Goal: Check status: Check status

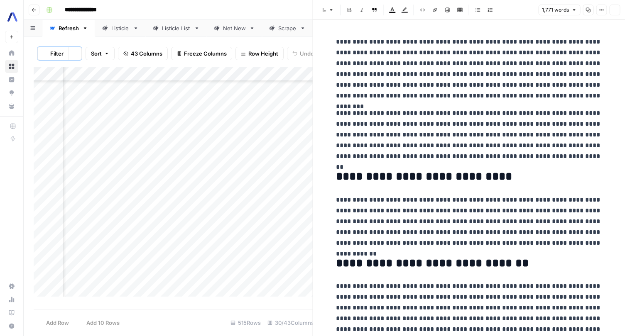
scroll to position [0, 1330]
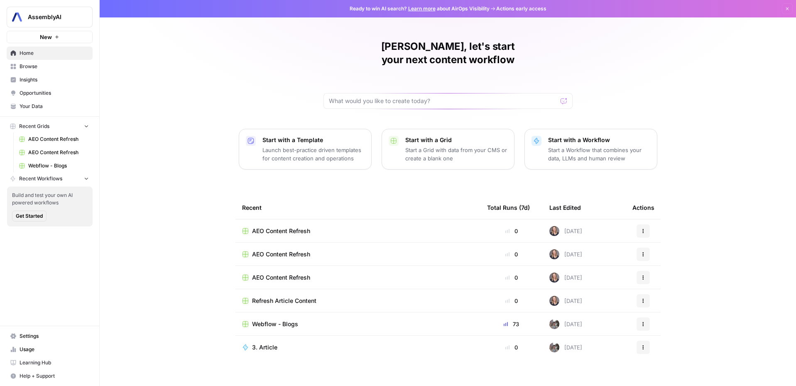
click at [32, 77] on span "Insights" at bounding box center [54, 79] width 69 height 7
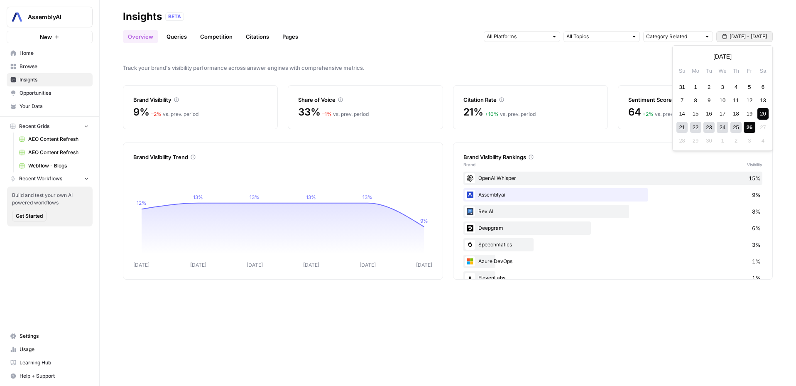
click at [734, 34] on span "[DATE] - [DATE]" at bounding box center [748, 36] width 37 height 7
click at [751, 115] on div "19" at bounding box center [749, 113] width 11 height 11
click at [749, 130] on div "26" at bounding box center [749, 127] width 11 height 11
click at [722, 37] on icon "button" at bounding box center [724, 36] width 5 height 5
click at [736, 127] on div "25" at bounding box center [735, 127] width 11 height 11
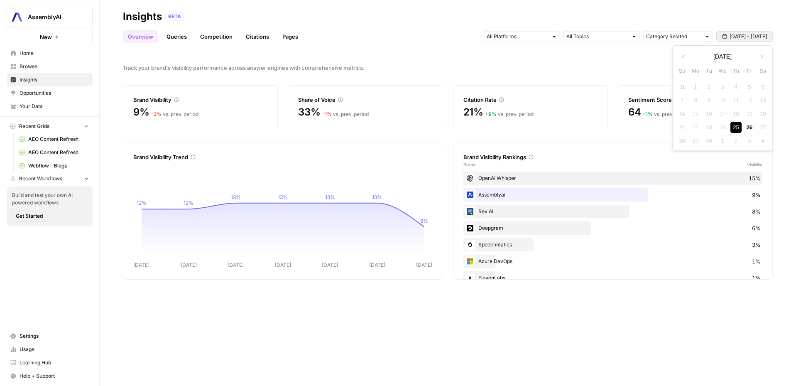
click at [753, 114] on div "19" at bounding box center [749, 113] width 11 height 11
click at [725, 39] on icon "button" at bounding box center [724, 36] width 5 height 5
click at [727, 34] on button "[DATE] - [DATE]" at bounding box center [744, 36] width 56 height 11
click at [748, 113] on div "19" at bounding box center [749, 113] width 11 height 11
click at [736, 124] on div "25" at bounding box center [735, 127] width 11 height 11
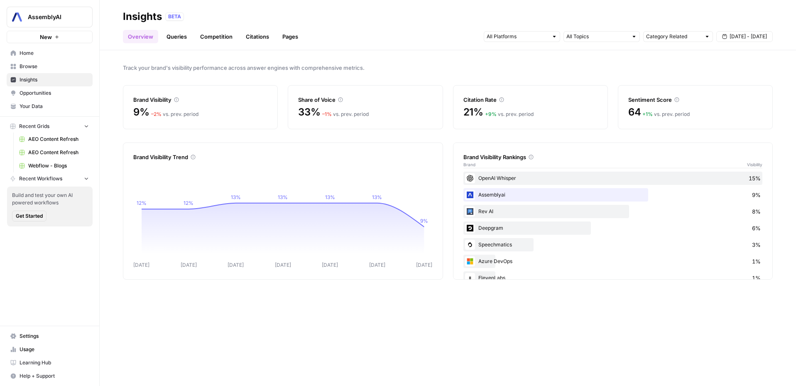
click at [756, 39] on span "[DATE] - [DATE]" at bounding box center [748, 36] width 37 height 7
click at [735, 113] on div "18" at bounding box center [735, 113] width 11 height 11
click at [749, 128] on div "26" at bounding box center [749, 127] width 11 height 11
click at [724, 39] on button "[DATE] - [DATE]" at bounding box center [744, 36] width 56 height 11
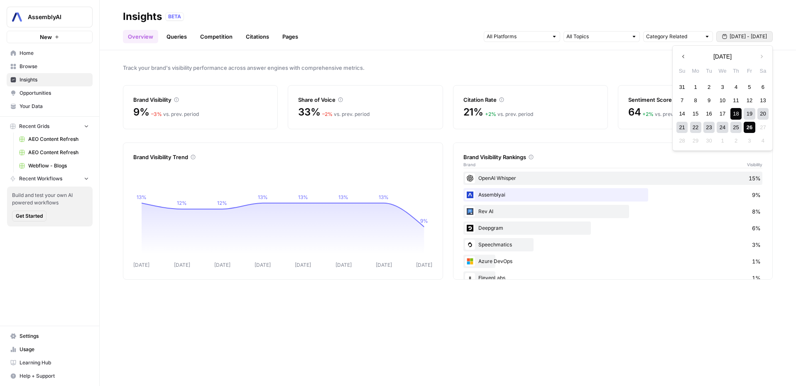
click at [750, 115] on div "19" at bounding box center [749, 113] width 11 height 11
click at [750, 125] on div "26" at bounding box center [749, 127] width 11 height 11
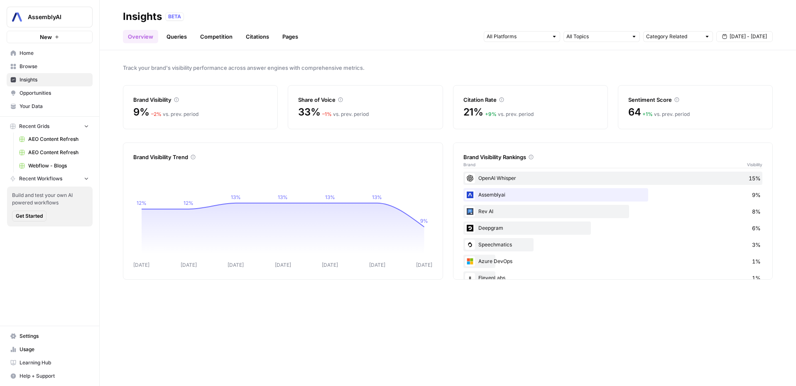
click at [756, 37] on span "[DATE] - [DATE]" at bounding box center [748, 36] width 37 height 7
click at [694, 87] on div "1" at bounding box center [695, 86] width 11 height 11
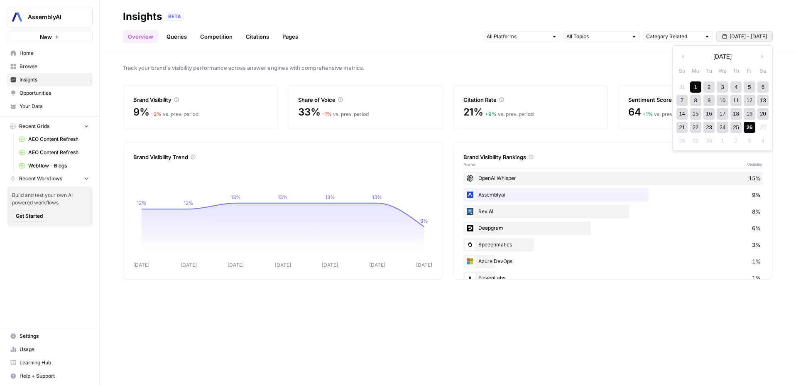
click at [752, 130] on div "26" at bounding box center [749, 127] width 11 height 11
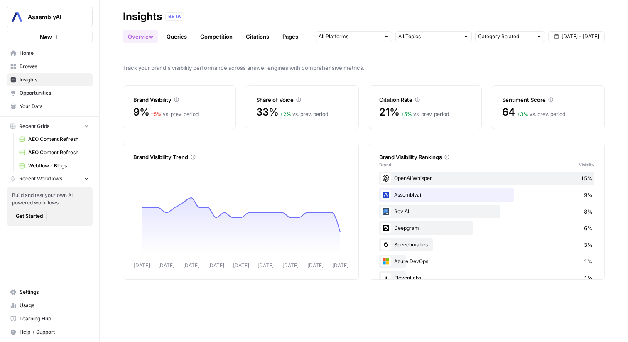
click at [105, 206] on div "Track your brand's visibility performance across answer engines with comprehens…" at bounding box center [364, 195] width 528 height 291
